Goal: Transaction & Acquisition: Subscribe to service/newsletter

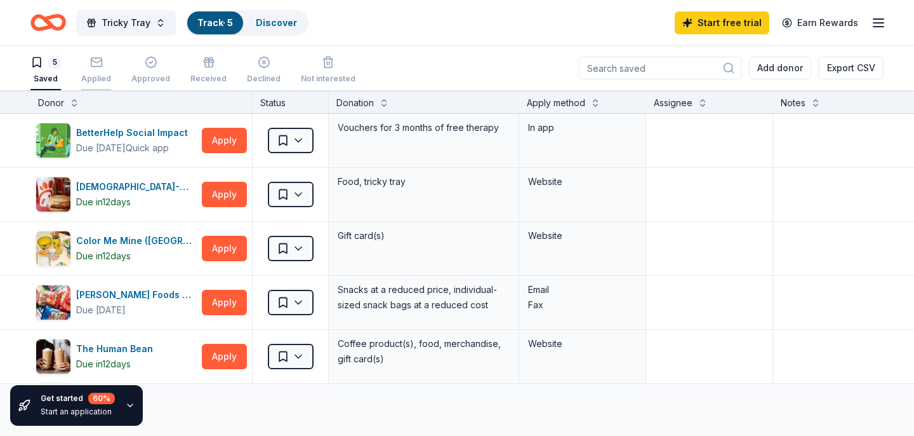
click at [99, 67] on icon "button" at bounding box center [96, 62] width 13 height 13
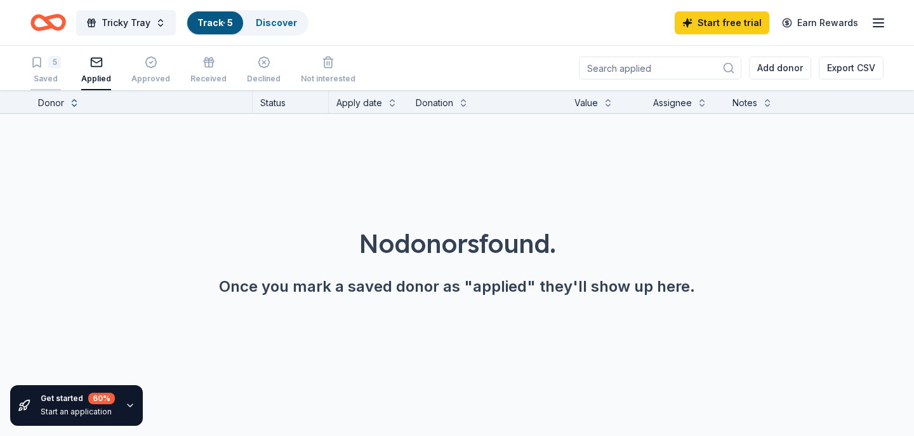
click at [48, 64] on div "5" at bounding box center [45, 62] width 30 height 13
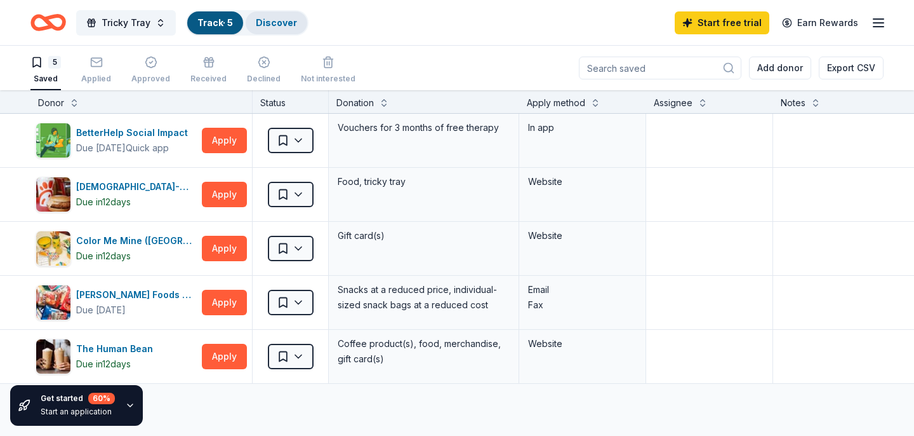
click at [277, 18] on link "Discover" at bounding box center [276, 22] width 41 height 11
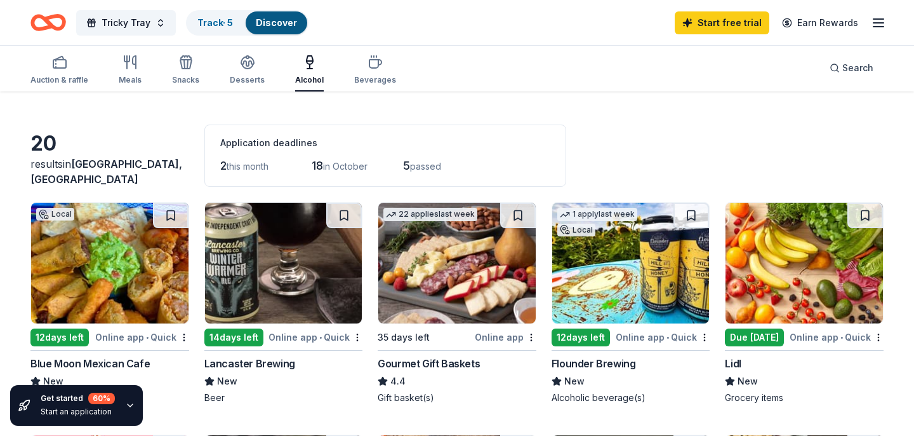
scroll to position [42, 0]
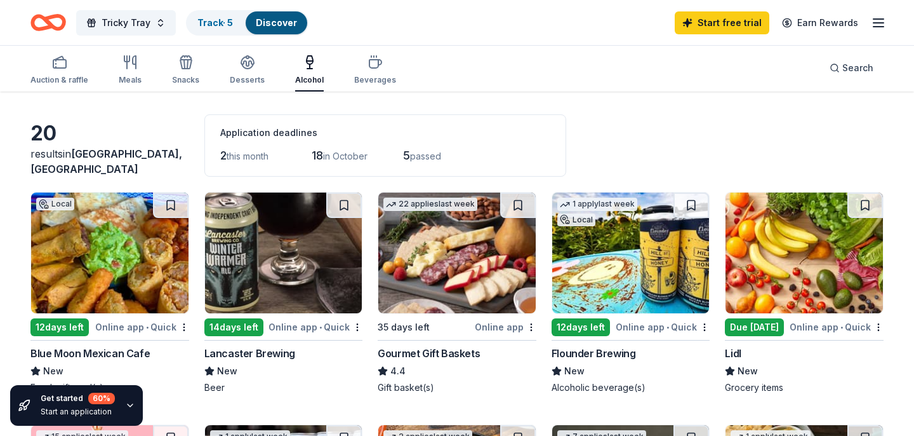
click at [750, 328] on div "Due [DATE]" at bounding box center [754, 327] width 59 height 18
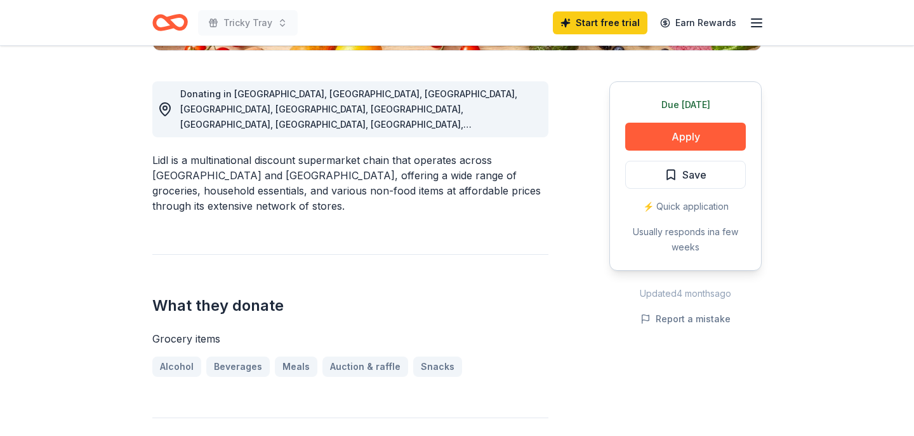
scroll to position [334, 0]
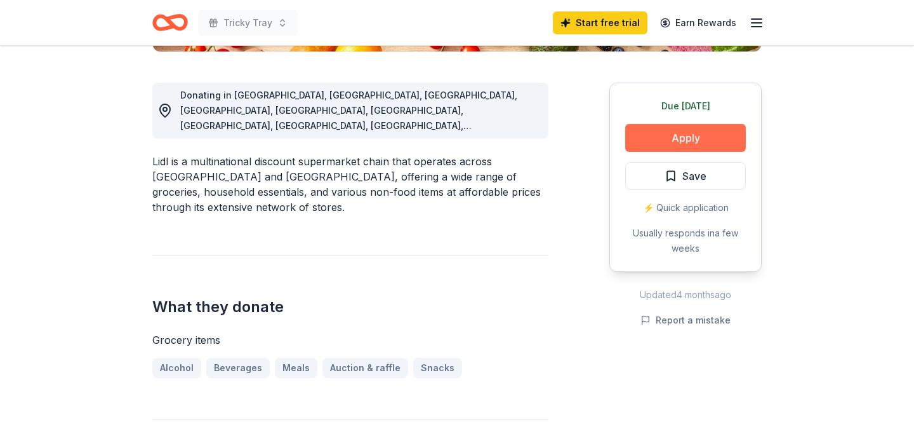
click at [689, 138] on button "Apply" at bounding box center [685, 138] width 121 height 28
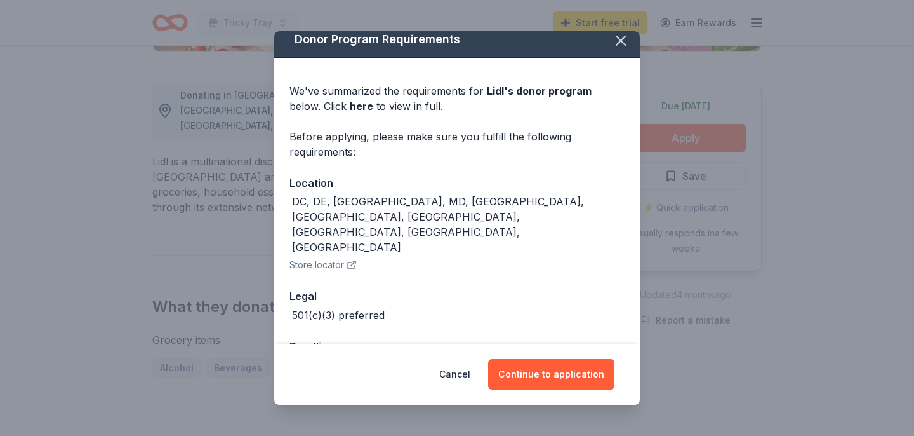
scroll to position [9, 0]
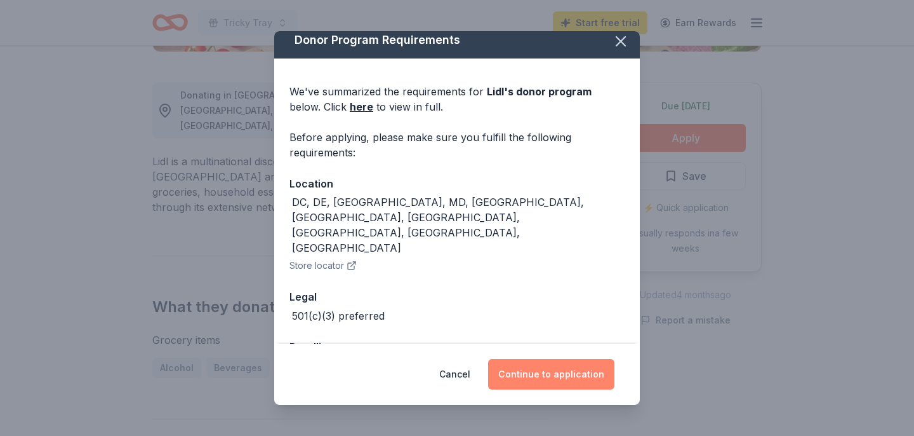
click at [553, 376] on button "Continue to application" at bounding box center [551, 374] width 126 height 30
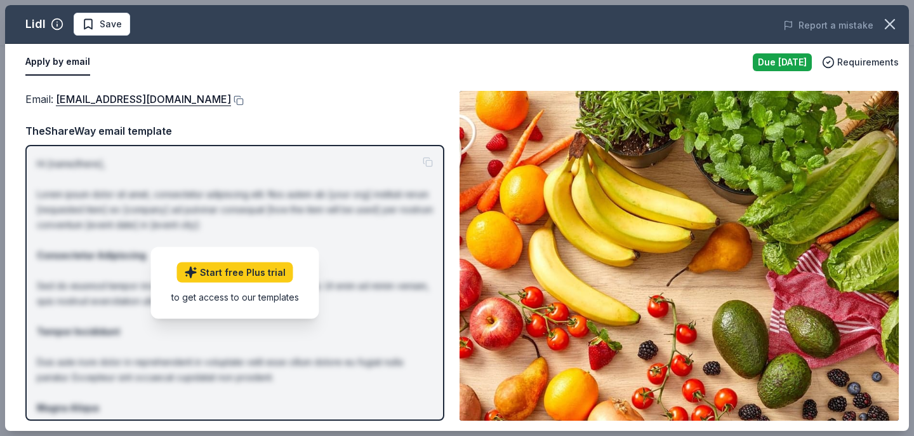
click at [60, 62] on button "Apply by email" at bounding box center [57, 62] width 65 height 27
click at [891, 21] on icon "button" at bounding box center [890, 24] width 18 height 18
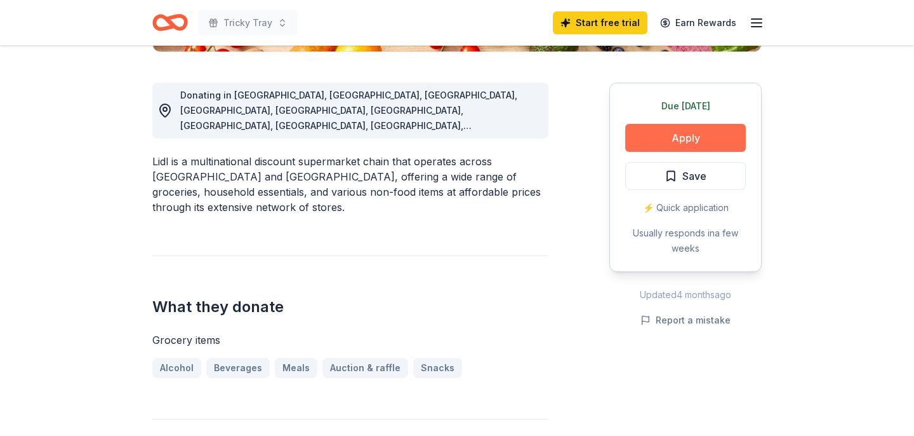
click at [681, 142] on button "Apply" at bounding box center [685, 138] width 121 height 28
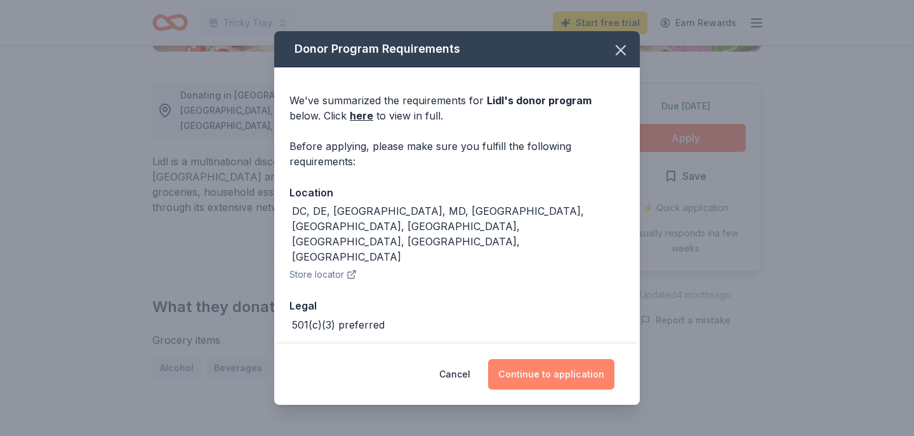
click at [553, 375] on button "Continue to application" at bounding box center [551, 374] width 126 height 30
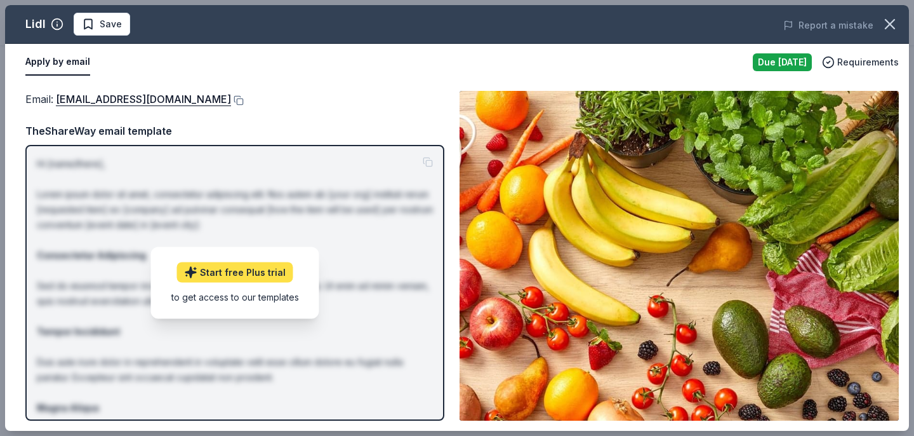
click at [237, 270] on link "Start free Plus trial" at bounding box center [235, 272] width 116 height 20
click at [231, 100] on button at bounding box center [237, 100] width 13 height 10
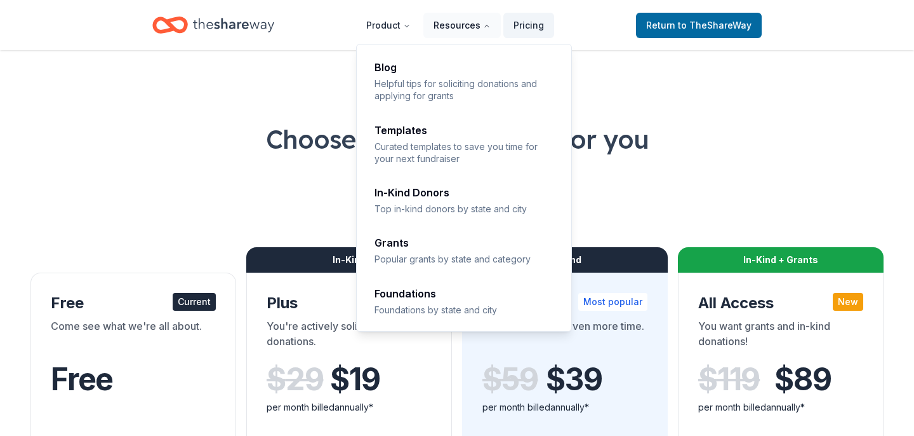
click at [459, 29] on button "Resources" at bounding box center [462, 25] width 77 height 25
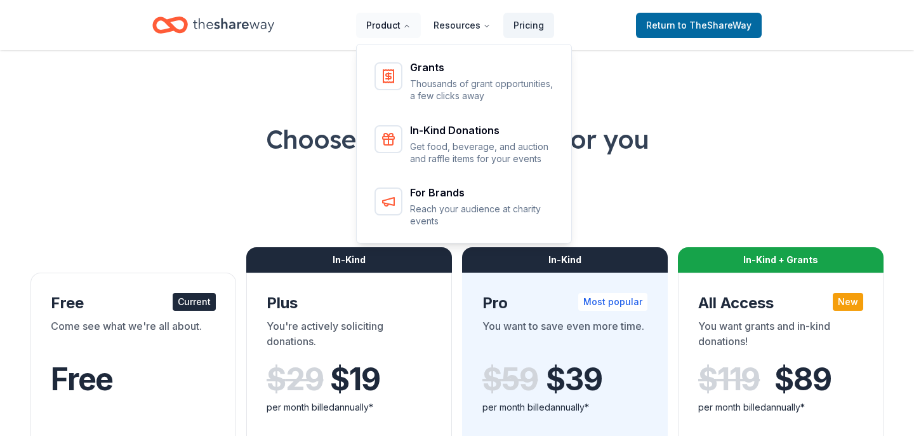
click at [402, 26] on button "Product" at bounding box center [388, 25] width 65 height 25
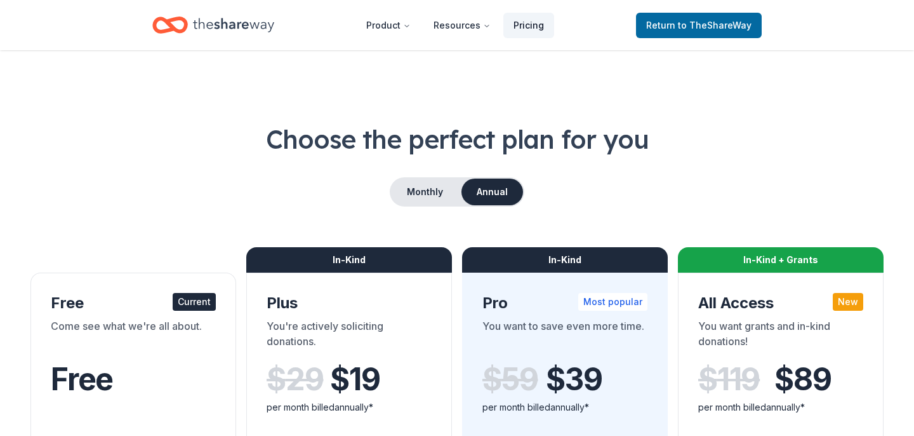
click at [547, 25] on link "Pricing" at bounding box center [529, 25] width 51 height 25
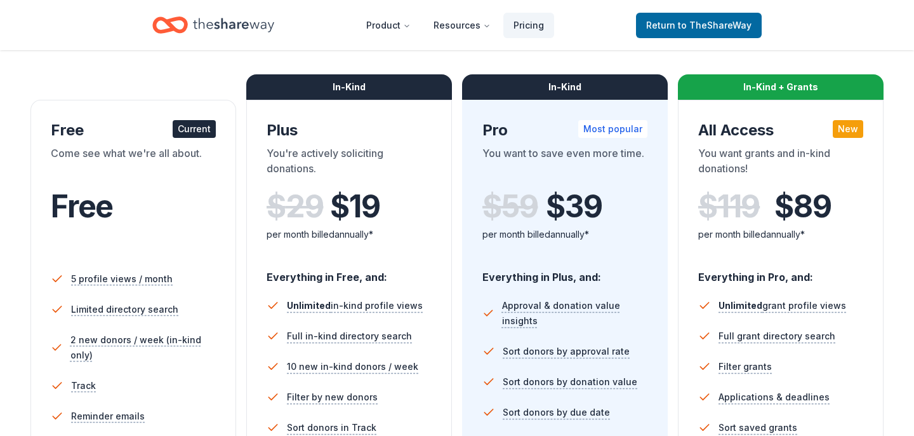
scroll to position [171, 0]
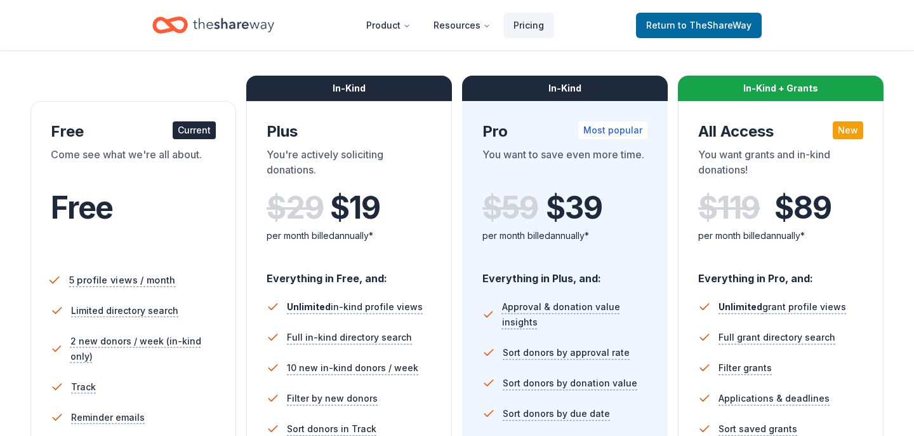
click at [102, 286] on span "5 profile views / month" at bounding box center [122, 280] width 107 height 16
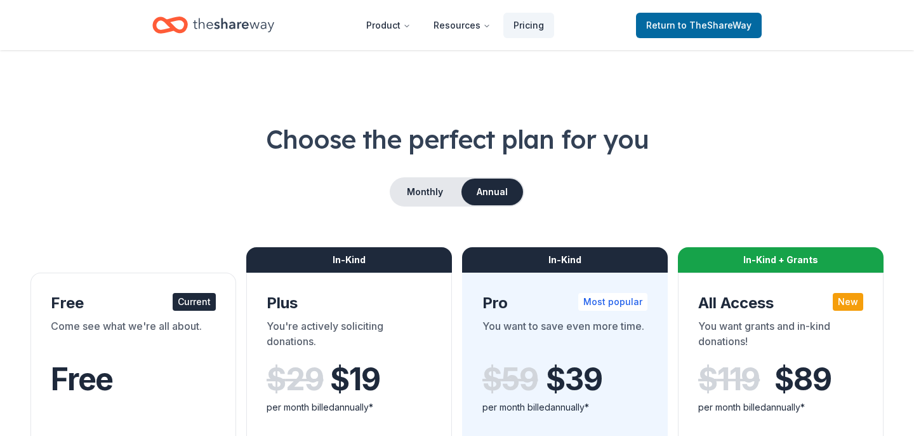
scroll to position [0, 0]
click at [679, 34] on link "Return to TheShareWay" at bounding box center [699, 25] width 126 height 25
click at [710, 28] on span "to TheShareWay" at bounding box center [715, 25] width 74 height 11
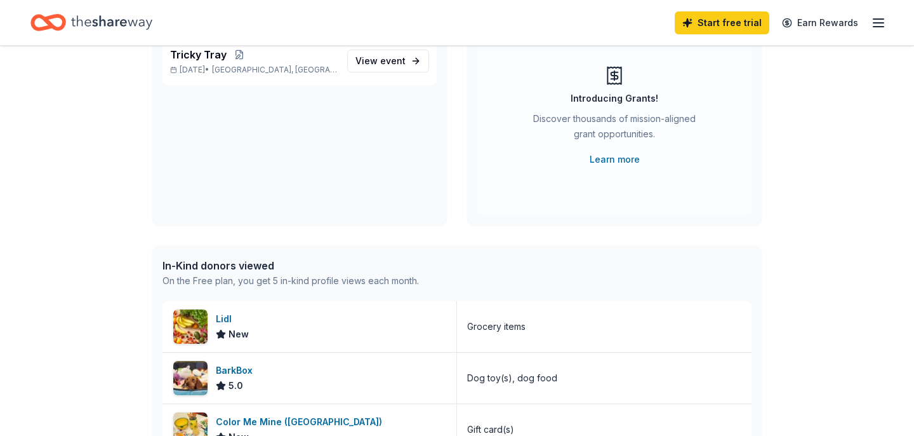
scroll to position [136, 0]
click at [723, 23] on link "Start free trial" at bounding box center [722, 22] width 95 height 23
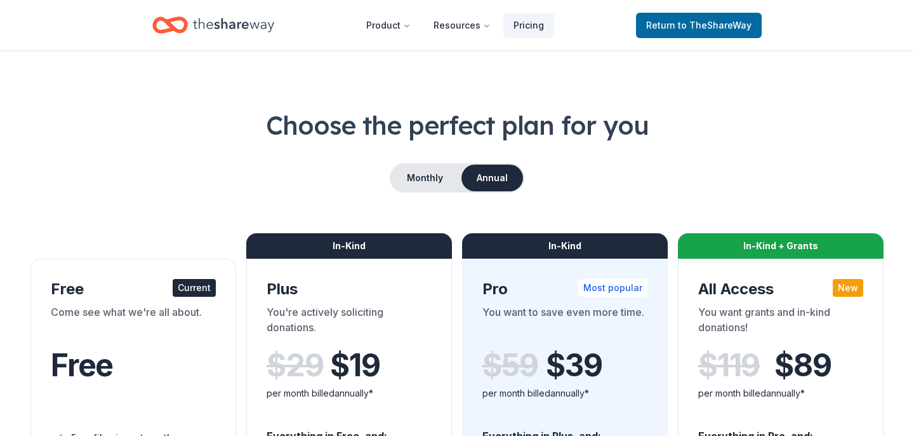
scroll to position [16, 0]
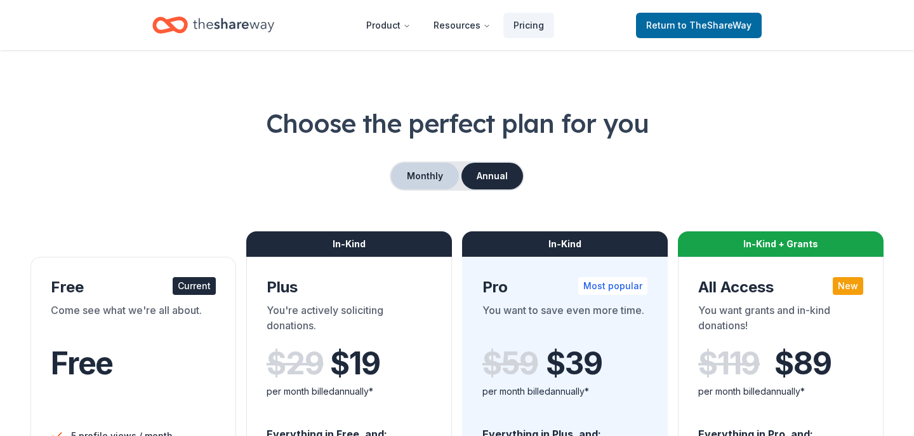
click at [434, 180] on button "Monthly" at bounding box center [425, 176] width 68 height 27
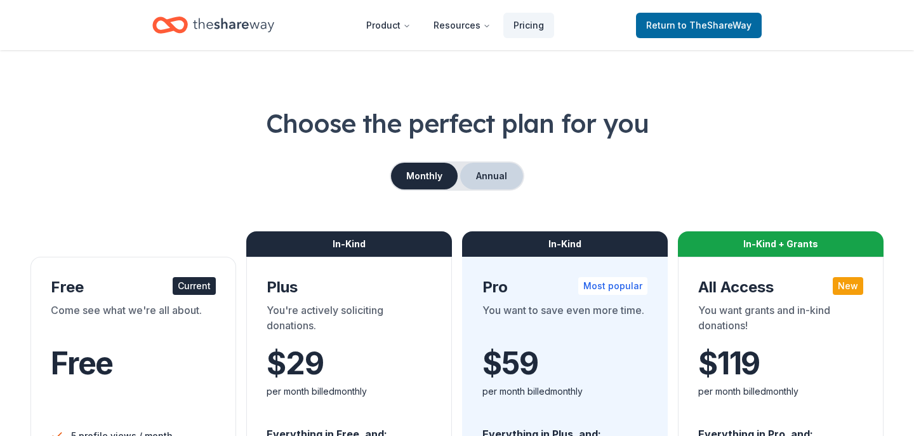
click at [503, 174] on button "Annual" at bounding box center [491, 176] width 63 height 27
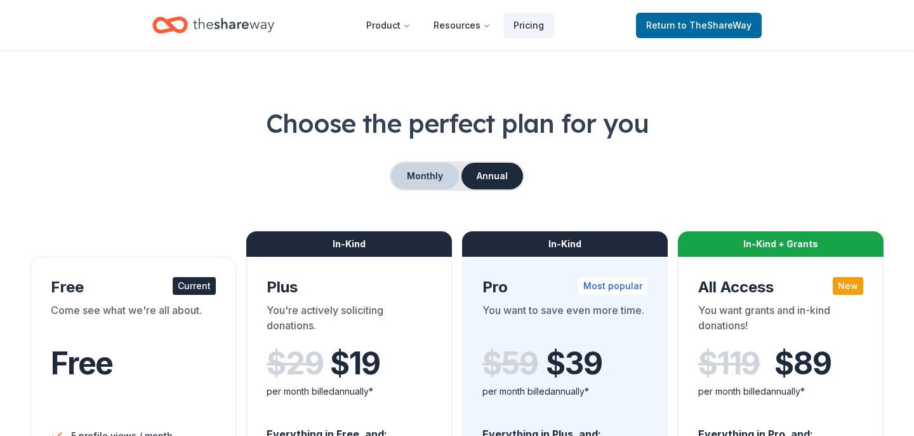
click at [439, 176] on button "Monthly" at bounding box center [425, 176] width 68 height 27
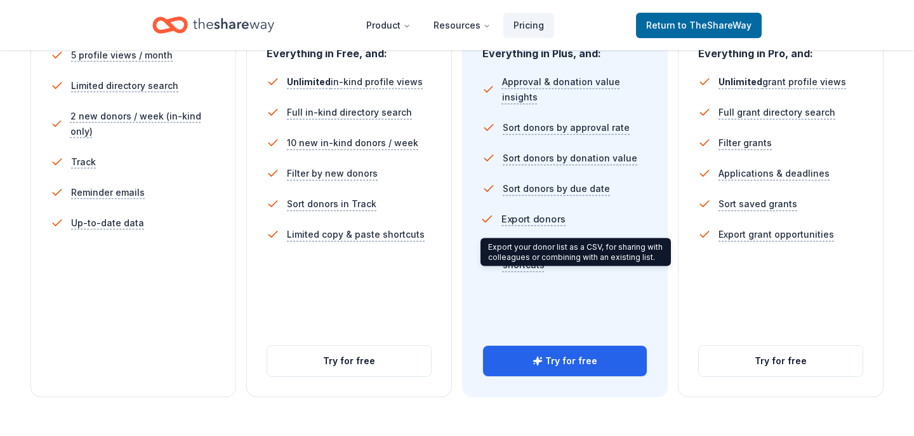
scroll to position [402, 0]
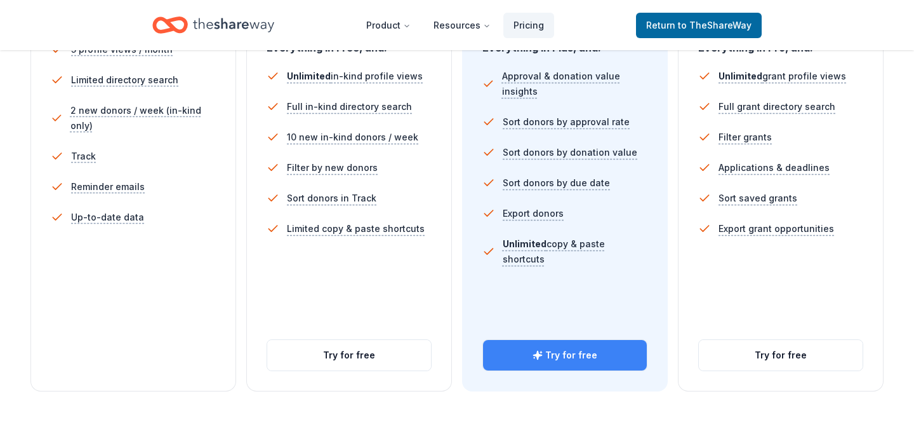
click at [558, 359] on button "Try for free" at bounding box center [565, 355] width 164 height 30
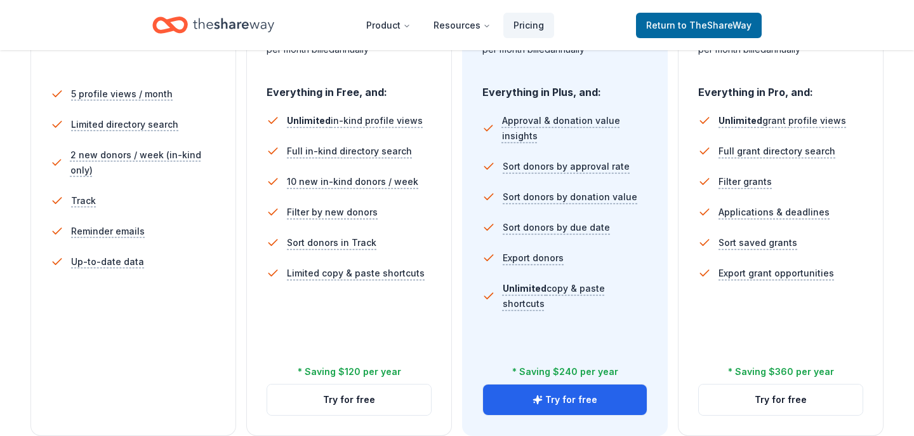
scroll to position [371, 0]
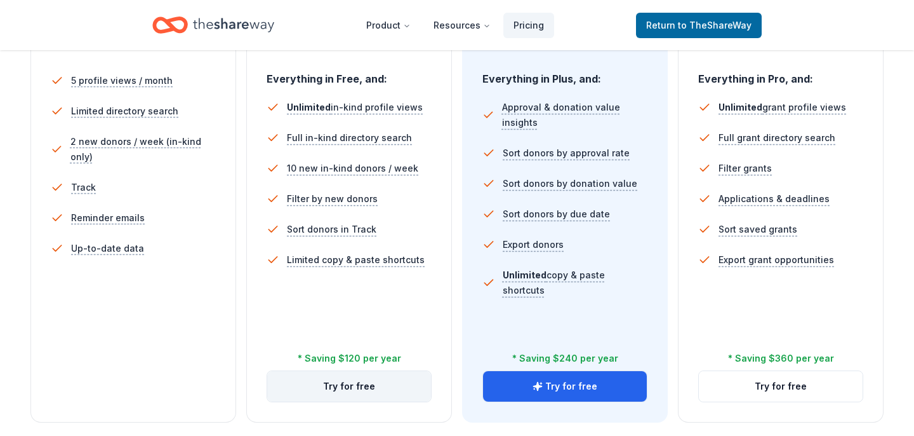
click at [337, 390] on button "Try for free" at bounding box center [349, 386] width 164 height 30
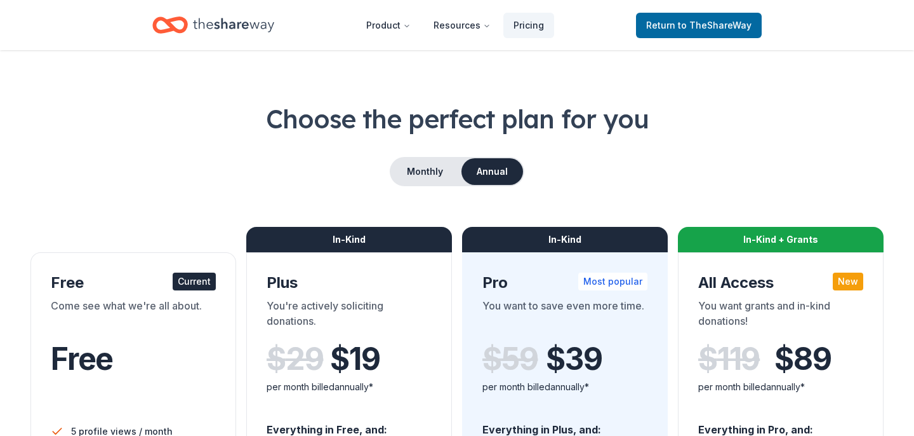
scroll to position [20, 0]
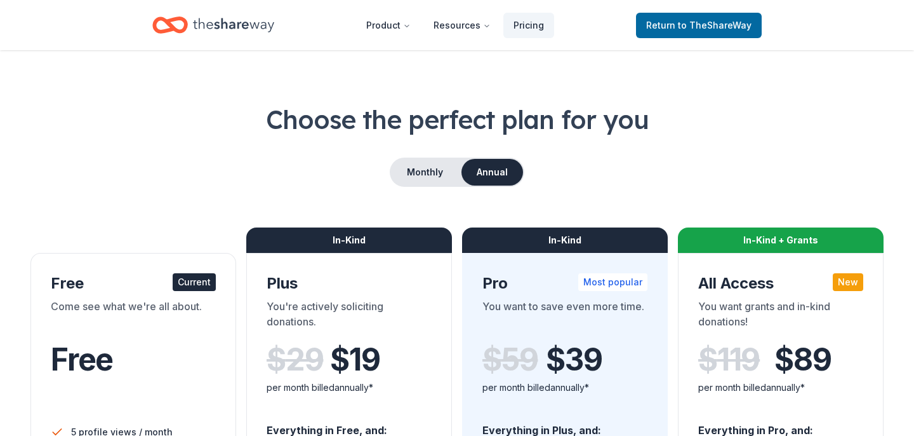
drag, startPoint x: 495, startPoint y: 178, endPoint x: 469, endPoint y: 178, distance: 26.0
click at [495, 178] on button "Annual" at bounding box center [493, 172] width 62 height 27
click at [433, 173] on button "Monthly" at bounding box center [425, 172] width 68 height 27
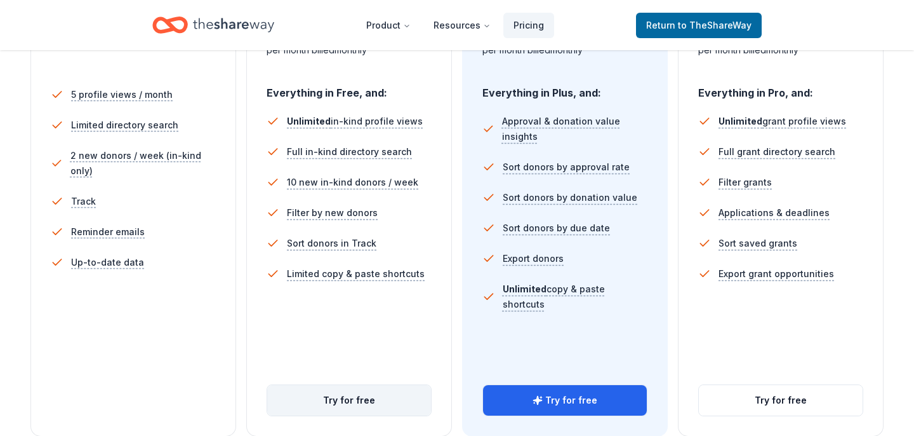
scroll to position [451, 0]
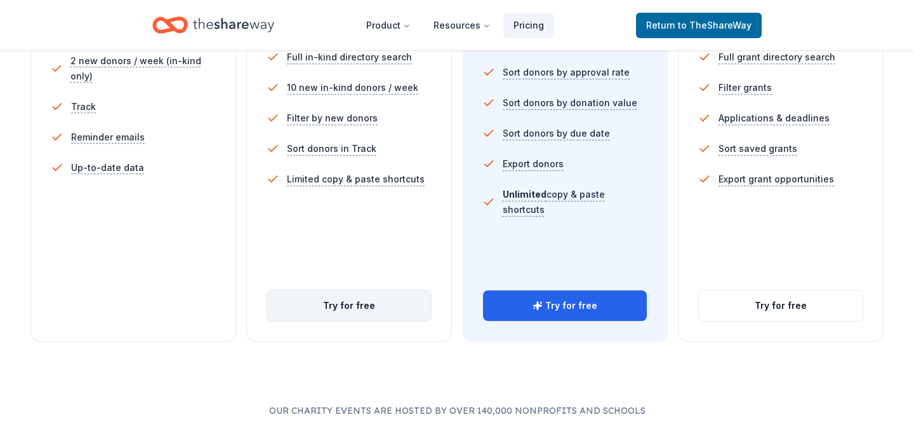
click at [346, 307] on button "Try for free" at bounding box center [349, 305] width 164 height 30
